Goal: Entertainment & Leisure: Consume media (video, audio)

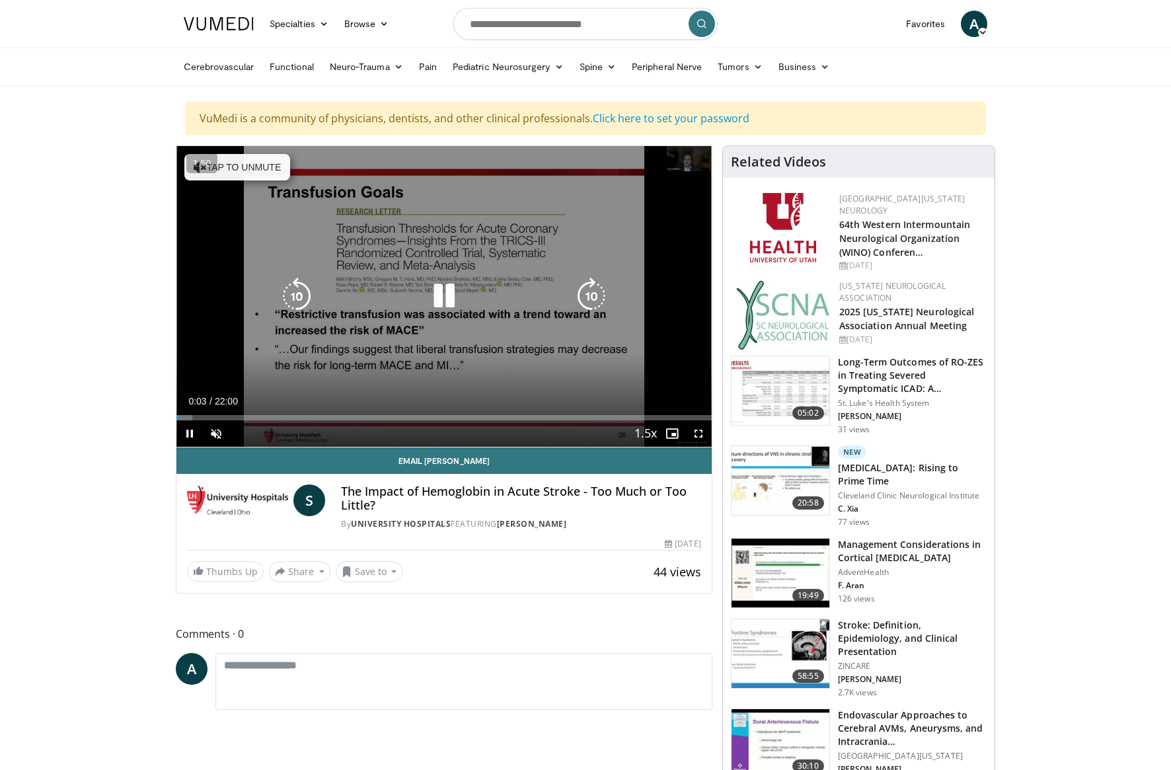
click at [264, 173] on button "Tap to unmute" at bounding box center [237, 167] width 106 height 26
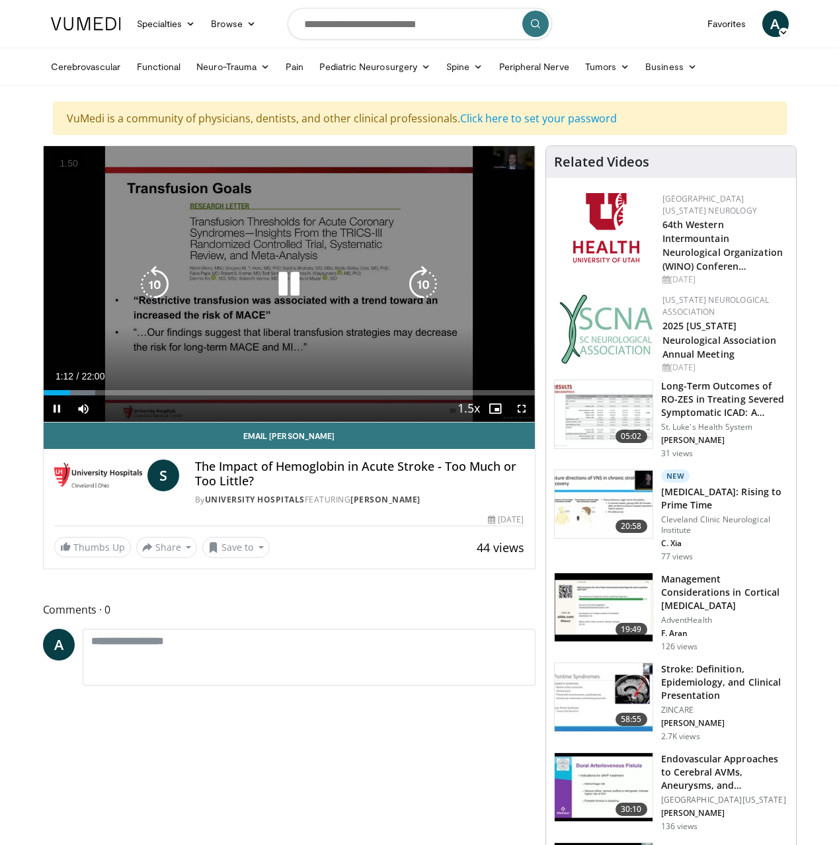
click at [321, 325] on div "10 seconds Tap to unmute" at bounding box center [289, 284] width 491 height 276
